Goal: Obtain resource: Obtain resource

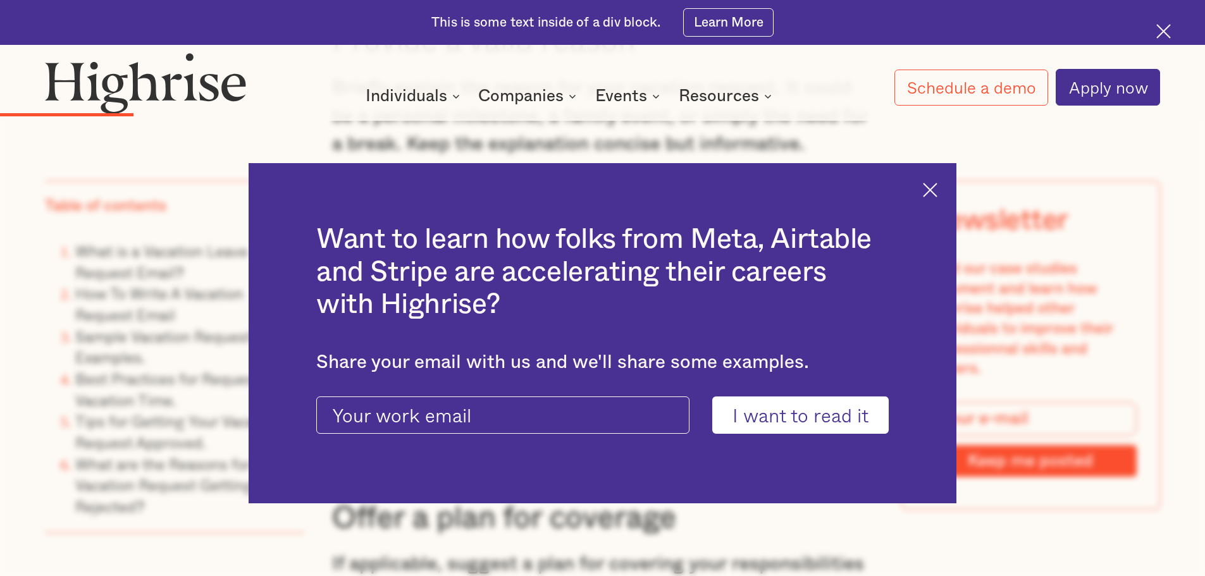
scroll to position [2784, 0]
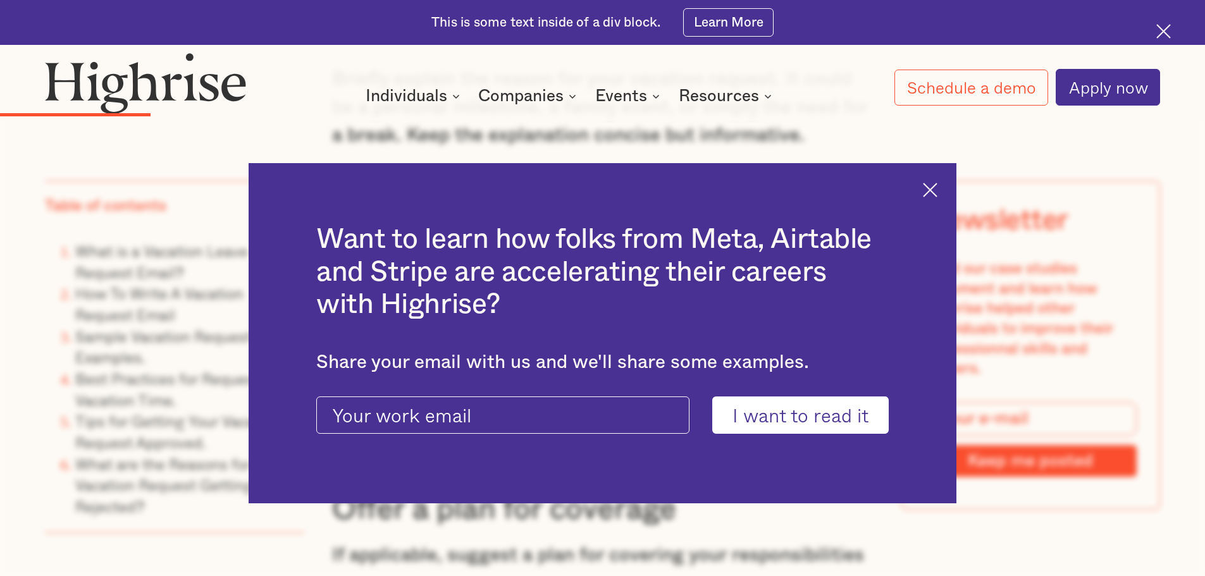
click at [938, 188] on img at bounding box center [930, 190] width 15 height 15
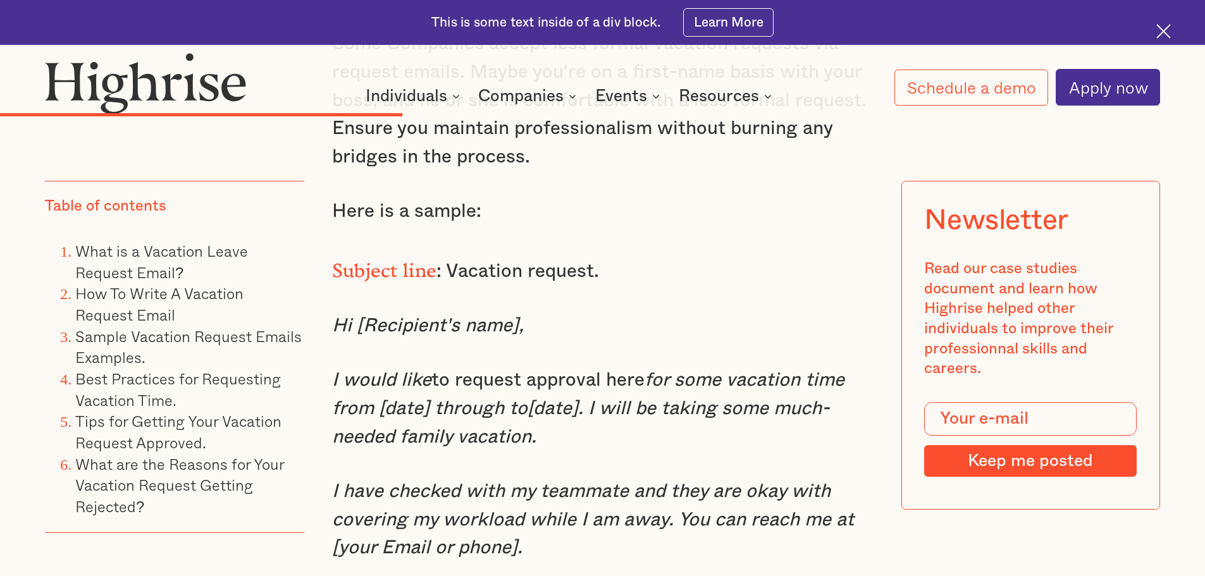
scroll to position [5758, 0]
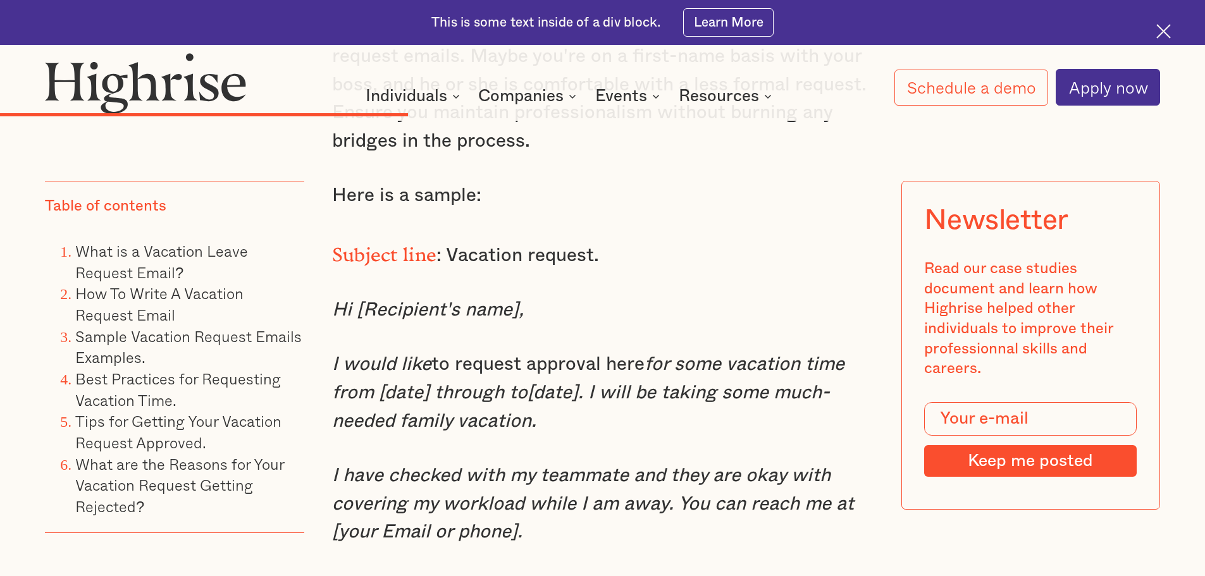
click at [339, 358] on em "I would like" at bounding box center [381, 364] width 99 height 19
drag, startPoint x: 330, startPoint y: 367, endPoint x: 842, endPoint y: 419, distance: 515.1
click at [842, 419] on p "I would like to request approval here for some vacation time from [date] throug…" at bounding box center [603, 393] width 542 height 85
click at [743, 403] on em "for some vacation time from [date] through to[date]. I will be taking some much…" at bounding box center [588, 392] width 513 height 75
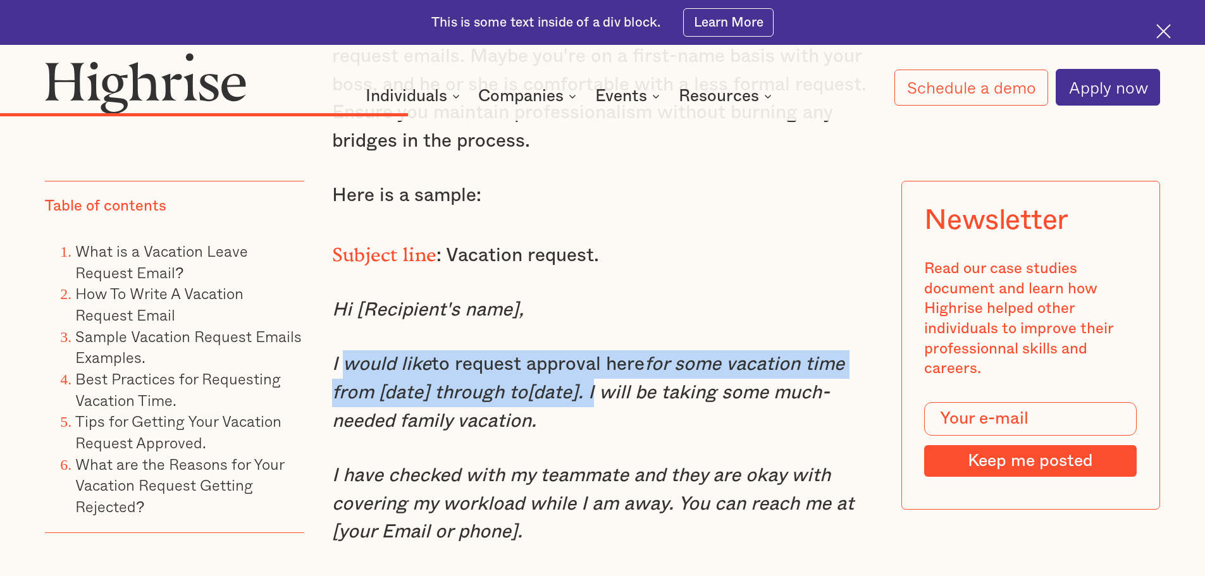
drag, startPoint x: 583, startPoint y: 399, endPoint x: 340, endPoint y: 370, distance: 244.1
click at [340, 370] on p "I would like to request approval here for some vacation time from [date] throug…" at bounding box center [603, 393] width 542 height 85
click at [340, 370] on em "I would like" at bounding box center [381, 364] width 99 height 19
drag, startPoint x: 333, startPoint y: 365, endPoint x: 575, endPoint y: 407, distance: 244.8
click at [575, 407] on p "I would like to request approval here for some vacation time from [date] throug…" at bounding box center [603, 393] width 542 height 85
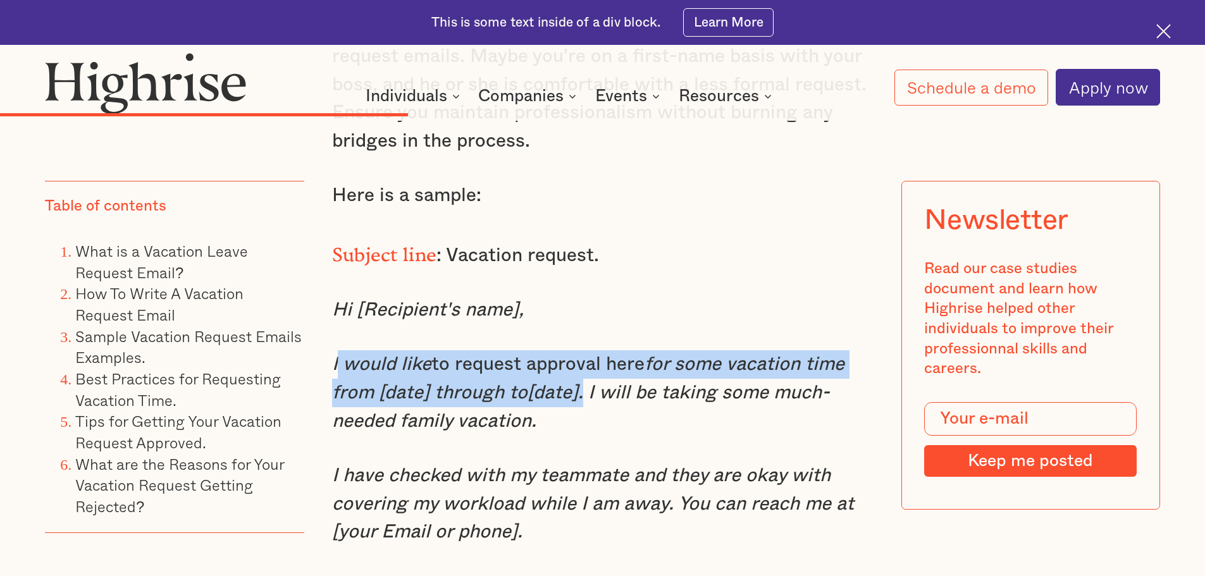
copy p "would like to request approval here for some vacation time from [date] through …"
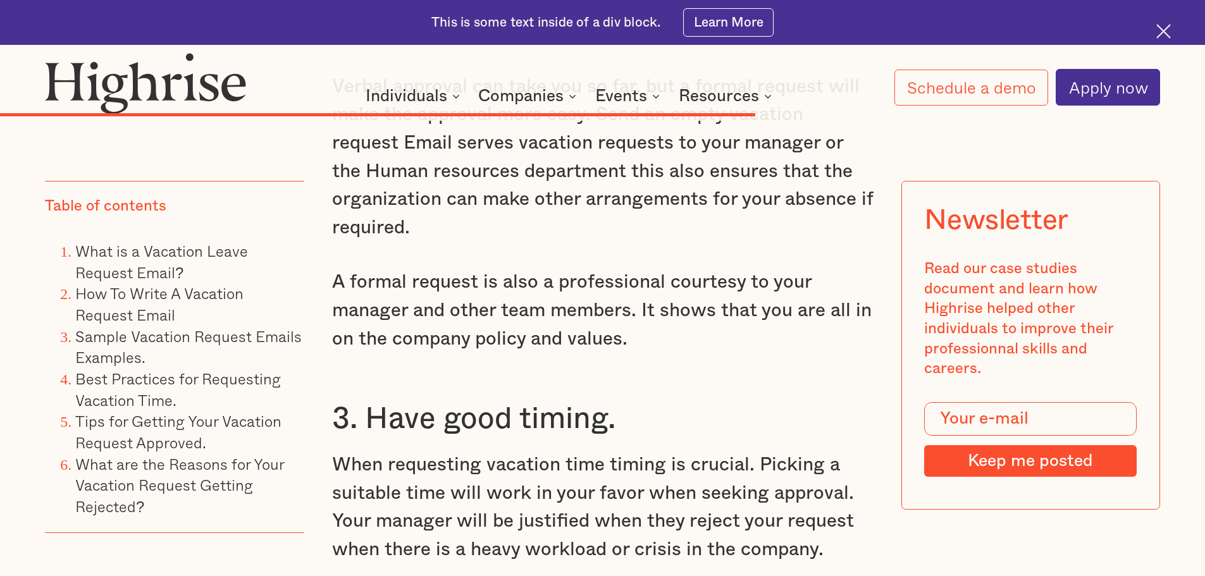
scroll to position [9681, 0]
